Goal: Task Accomplishment & Management: Manage account settings

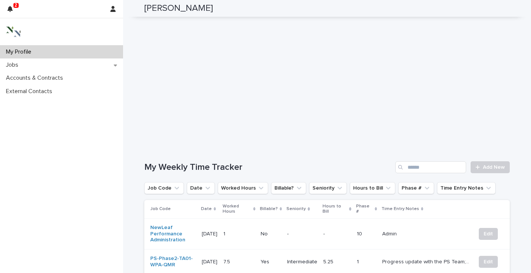
scroll to position [153, 0]
click at [483, 164] on span "Add New" at bounding box center [494, 166] width 22 height 5
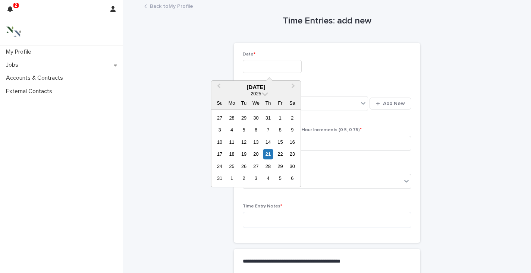
click at [258, 66] on input "text" at bounding box center [272, 66] width 59 height 13
click at [270, 153] on div "21" at bounding box center [268, 154] width 10 height 10
type input "**********"
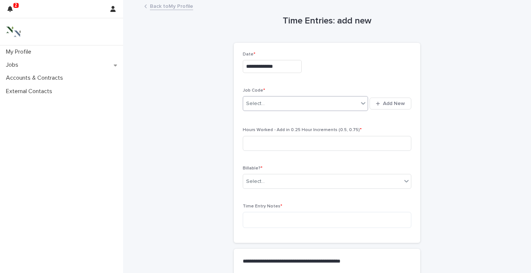
click at [266, 102] on div "Select..." at bounding box center [300, 104] width 115 height 12
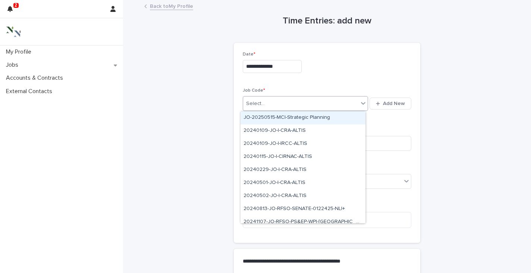
type input "*"
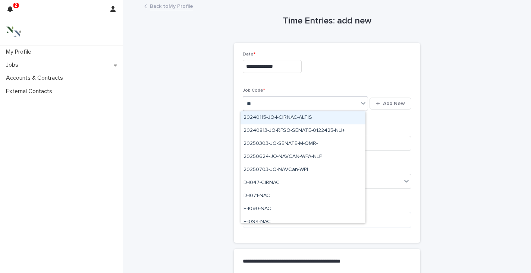
type input "***"
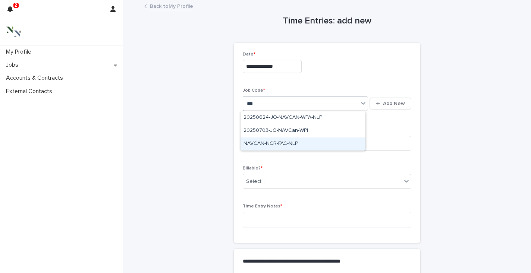
click at [296, 141] on div "NAVCAN-NCR-FAC-NLP" at bounding box center [303, 144] width 125 height 13
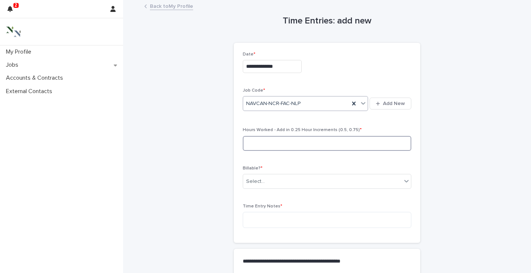
click at [277, 143] on input at bounding box center [327, 143] width 169 height 15
type input "***"
click at [260, 176] on div "Select..." at bounding box center [322, 182] width 159 height 12
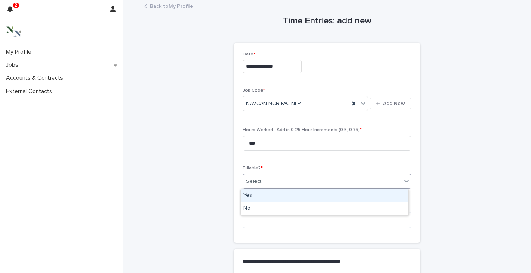
click at [252, 194] on div "Yes" at bounding box center [325, 196] width 168 height 13
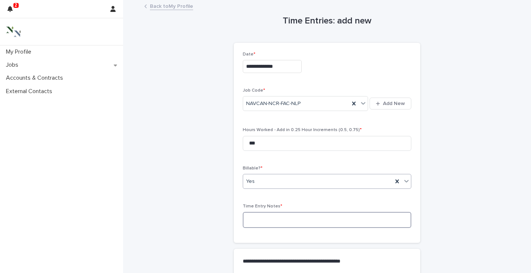
click at [253, 220] on textarea at bounding box center [327, 220] width 169 height 16
type textarea "*"
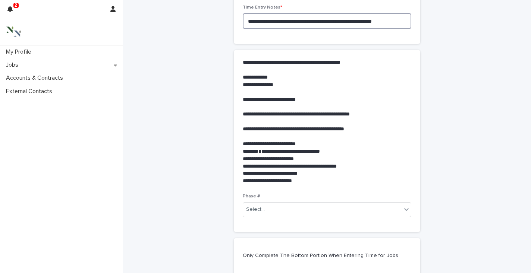
scroll to position [201, 0]
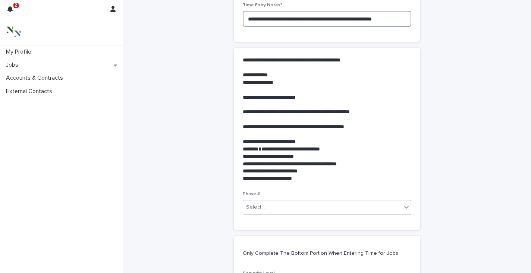
type textarea "**********"
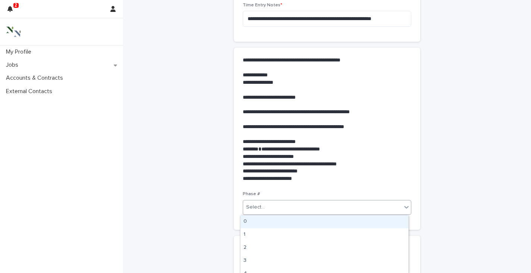
click at [263, 208] on div "Select..." at bounding box center [322, 207] width 159 height 12
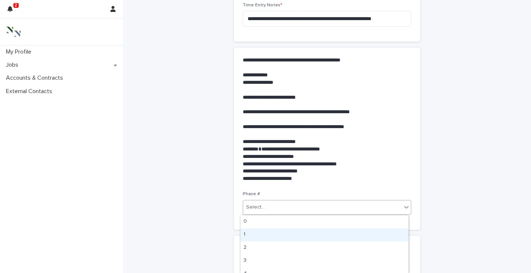
click at [258, 231] on div "1" at bounding box center [325, 235] width 168 height 13
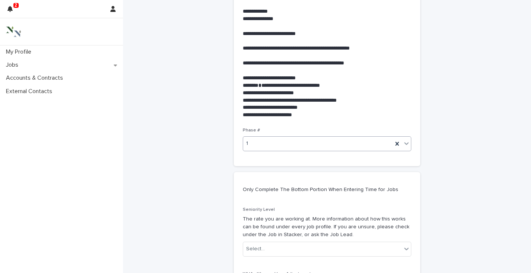
scroll to position [302, 0]
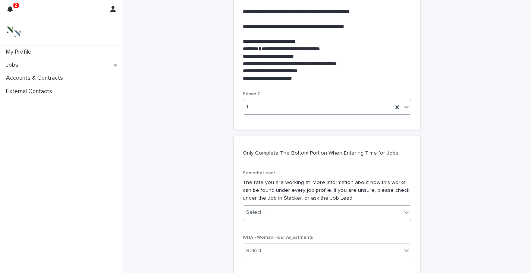
click at [252, 216] on div "Select..." at bounding box center [255, 213] width 19 height 8
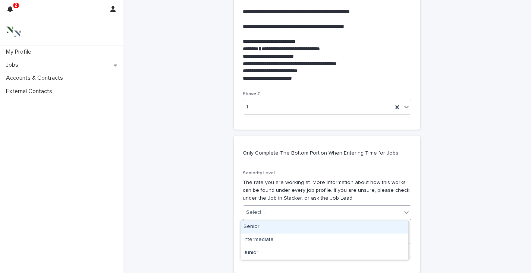
click at [255, 227] on div "Senior" at bounding box center [325, 227] width 168 height 13
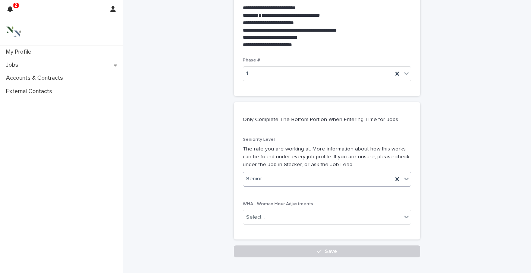
scroll to position [378, 0]
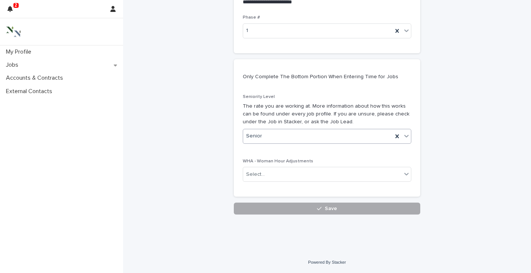
click at [291, 206] on button "Save" at bounding box center [327, 209] width 187 height 12
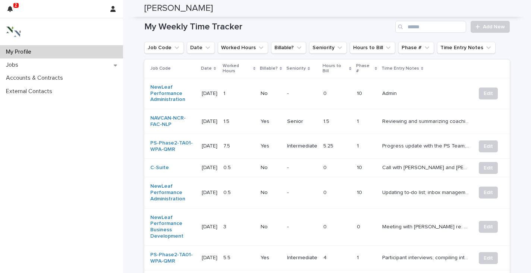
scroll to position [295, 0]
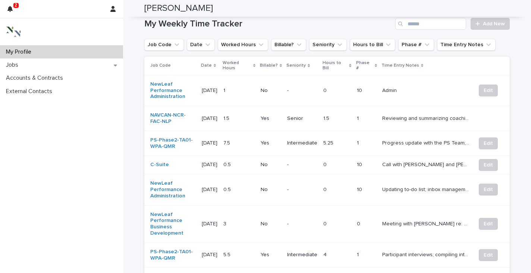
click at [399, 114] on p "Reviewing and summarizing coaching notes; establishing next steps" at bounding box center [426, 118] width 89 height 8
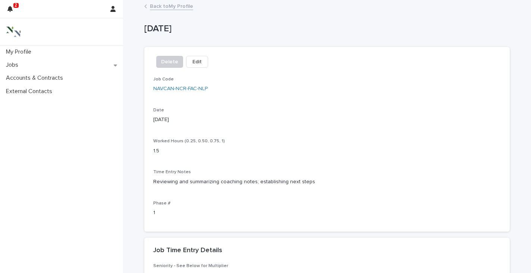
click at [197, 68] on div "Delete Edit" at bounding box center [180, 63] width 55 height 15
click at [193, 62] on span "Edit" at bounding box center [197, 61] width 9 height 7
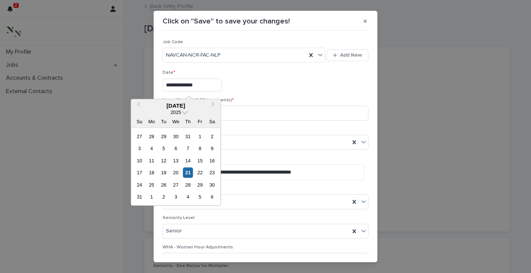
click at [200, 86] on input "**********" at bounding box center [192, 85] width 59 height 13
click at [201, 171] on div "22" at bounding box center [200, 173] width 10 height 10
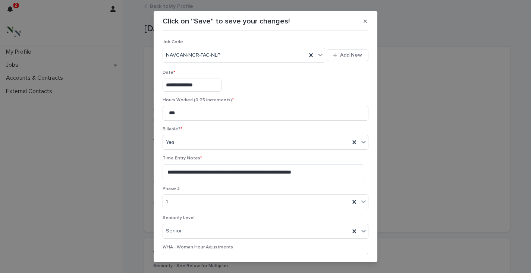
type input "**********"
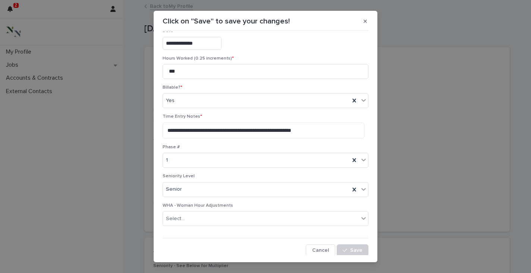
scroll to position [43, 0]
click at [344, 253] on button "Save" at bounding box center [353, 250] width 32 height 12
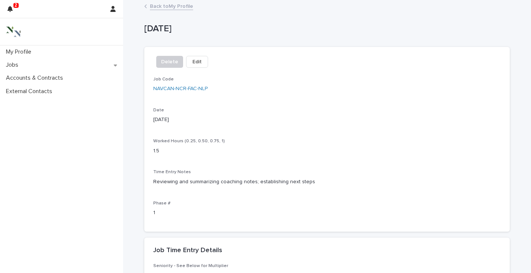
click at [160, 6] on link "Back to My Profile" at bounding box center [171, 5] width 43 height 9
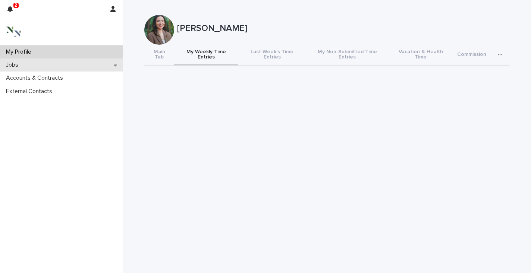
click at [13, 63] on p "Jobs" at bounding box center [13, 65] width 21 height 7
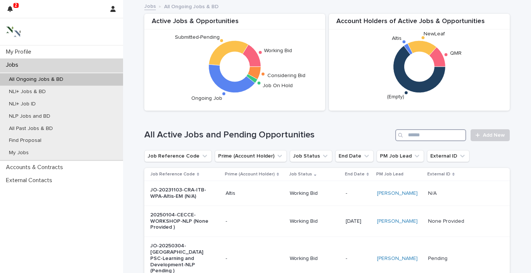
click at [435, 137] on input "Search" at bounding box center [430, 135] width 71 height 12
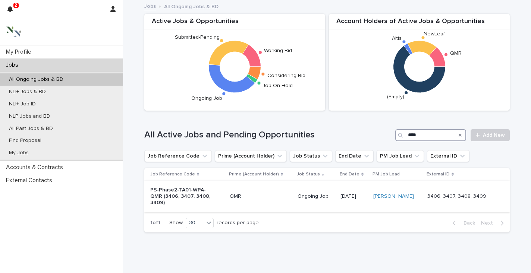
type input "****"
click at [175, 190] on p "PS-Phase2-TA01-WPA-QMR (3406, 3407, 3408, 3409)" at bounding box center [181, 196] width 62 height 19
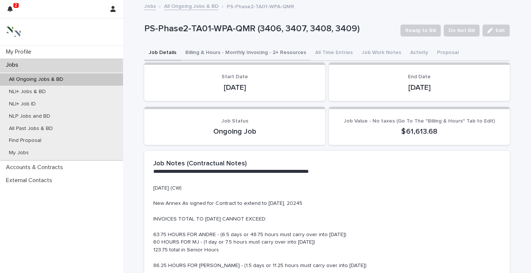
click at [239, 52] on button "Billing & Hours - Monthly Invoicing - 2+ Resources" at bounding box center [246, 54] width 130 height 16
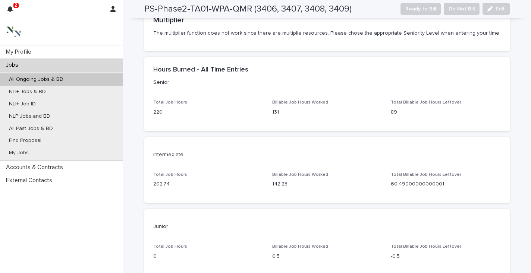
scroll to position [731, 0]
click at [28, 51] on p "My Profile" at bounding box center [20, 52] width 34 height 7
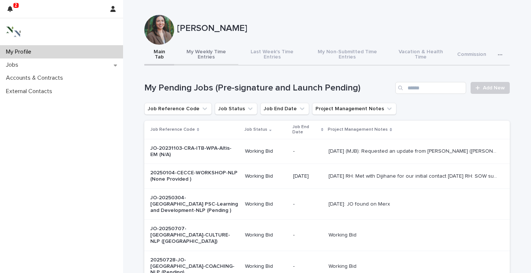
click at [210, 53] on button "My Weekly Time Entries" at bounding box center [206, 55] width 64 height 21
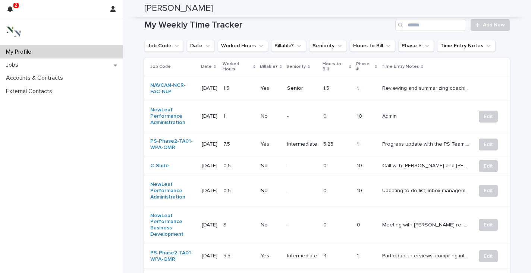
scroll to position [296, 0]
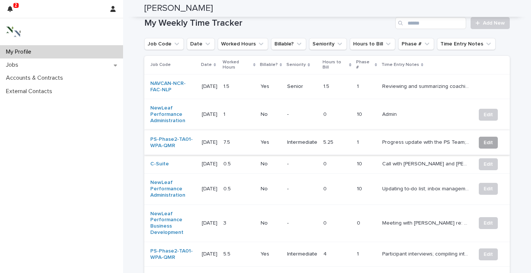
click at [484, 139] on span "Edit" at bounding box center [488, 142] width 9 height 7
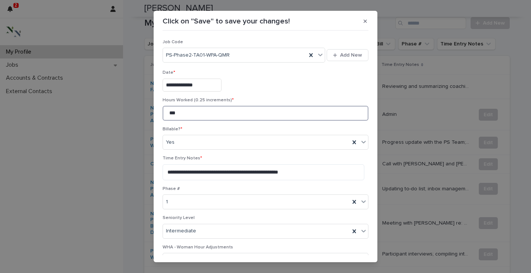
click at [168, 111] on input "***" at bounding box center [266, 113] width 206 height 15
drag, startPoint x: 181, startPoint y: 115, endPoint x: 137, endPoint y: 115, distance: 44.8
click at [137, 115] on div "**********" at bounding box center [265, 136] width 531 height 273
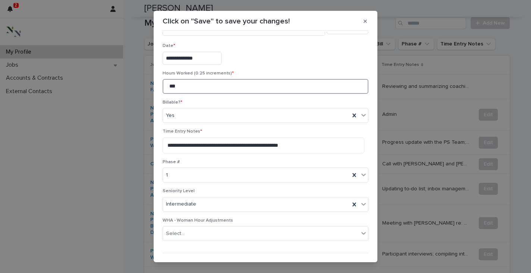
scroll to position [43, 0]
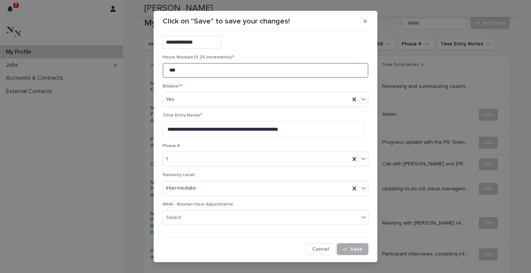
type input "***"
click at [350, 250] on span "Save" at bounding box center [356, 249] width 12 height 5
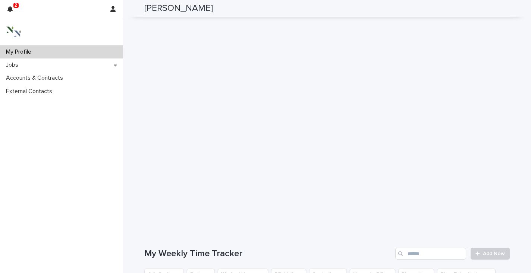
scroll to position [0, 0]
